Goal: Navigation & Orientation: Find specific page/section

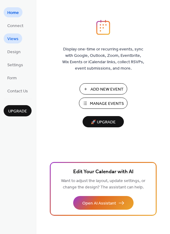
click at [18, 37] on link "Views" at bounding box center [13, 38] width 19 height 10
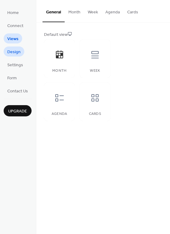
click at [16, 53] on span "Design" at bounding box center [13, 52] width 13 height 6
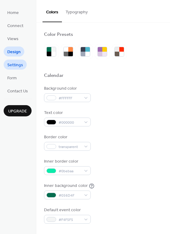
click at [17, 67] on span "Settings" at bounding box center [15, 65] width 16 height 6
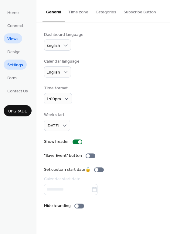
click at [13, 40] on span "Views" at bounding box center [12, 39] width 11 height 6
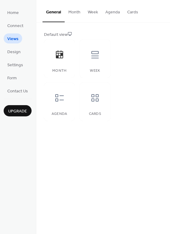
click at [74, 12] on button "Month" at bounding box center [74, 11] width 19 height 22
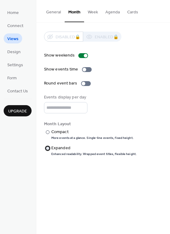
click at [47, 150] on div "​" at bounding box center [47, 148] width 6 height 6
drag, startPoint x: 53, startPoint y: 107, endPoint x: 29, endPoint y: 106, distance: 24.0
click at [29, 106] on div "Home Connect Views Design Settings Form Contact Us Upgrade Views Upgrade Genera…" at bounding box center [85, 117] width 170 height 234
type input "*"
click at [85, 84] on div at bounding box center [86, 83] width 10 height 5
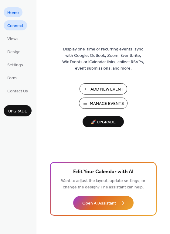
click at [19, 23] on span "Connect" at bounding box center [15, 26] width 16 height 6
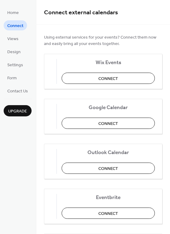
drag, startPoint x: 168, startPoint y: 33, endPoint x: 168, endPoint y: 61, distance: 28.5
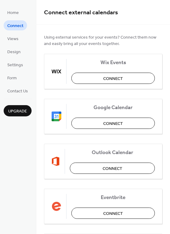
click at [168, 61] on div "Using external services for your events? Connect them now and easily bring all …" at bounding box center [103, 174] width 134 height 298
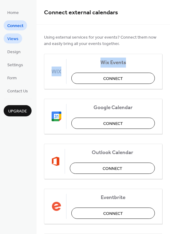
click at [13, 41] on span "Views" at bounding box center [12, 39] width 11 height 6
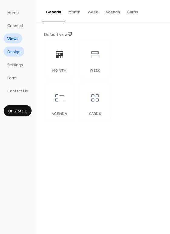
drag, startPoint x: 14, startPoint y: 57, endPoint x: 14, endPoint y: 53, distance: 4.0
click at [14, 53] on ul "Home Connect Views Design Settings Form Contact Us" at bounding box center [18, 51] width 28 height 88
click at [14, 53] on span "Design" at bounding box center [13, 52] width 13 height 6
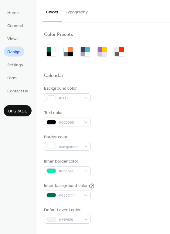
drag, startPoint x: 168, startPoint y: 35, endPoint x: 167, endPoint y: 65, distance: 30.1
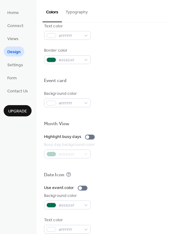
scroll to position [260, 0]
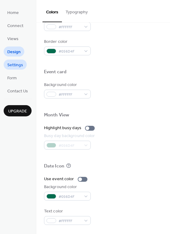
click at [18, 68] on span "Settings" at bounding box center [15, 65] width 16 height 6
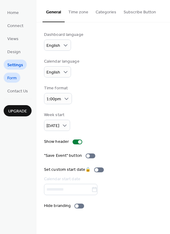
click at [17, 80] on span "Form" at bounding box center [11, 78] width 9 height 6
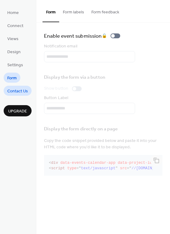
click at [16, 88] on span "Contact Us" at bounding box center [17, 91] width 21 height 6
